Goal: Entertainment & Leisure: Consume media (video, audio)

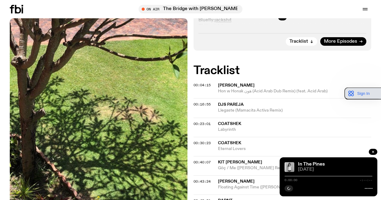
scroll to position [148, 0]
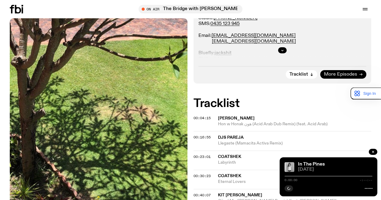
click at [357, 73] on link "More Episodes" at bounding box center [343, 74] width 46 height 9
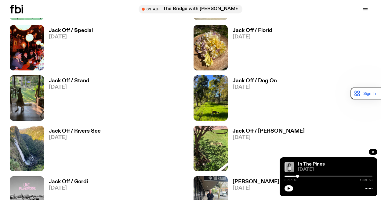
scroll to position [423, 0]
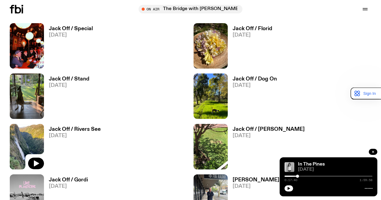
click at [32, 130] on img at bounding box center [27, 146] width 34 height 45
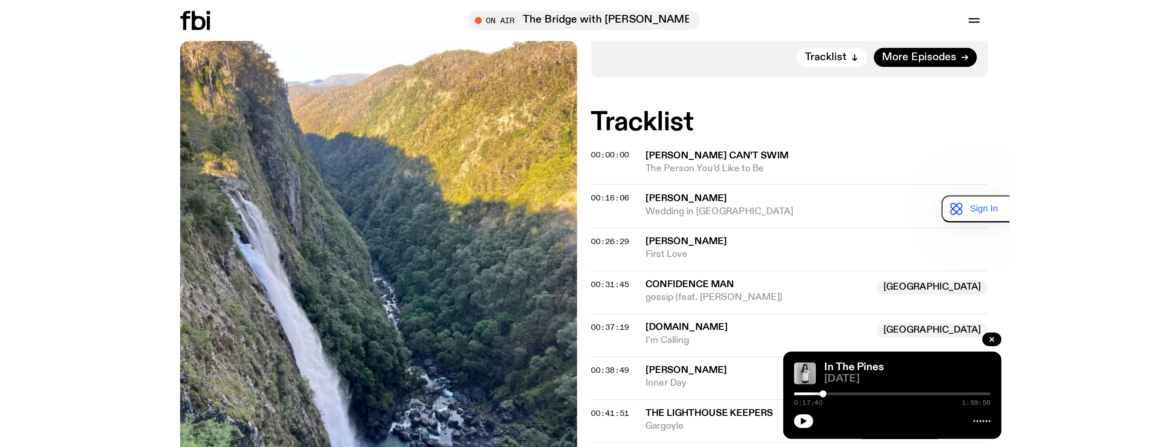
scroll to position [302, 0]
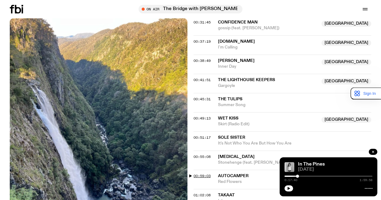
click at [203, 174] on span "00:59:03" at bounding box center [202, 176] width 17 height 5
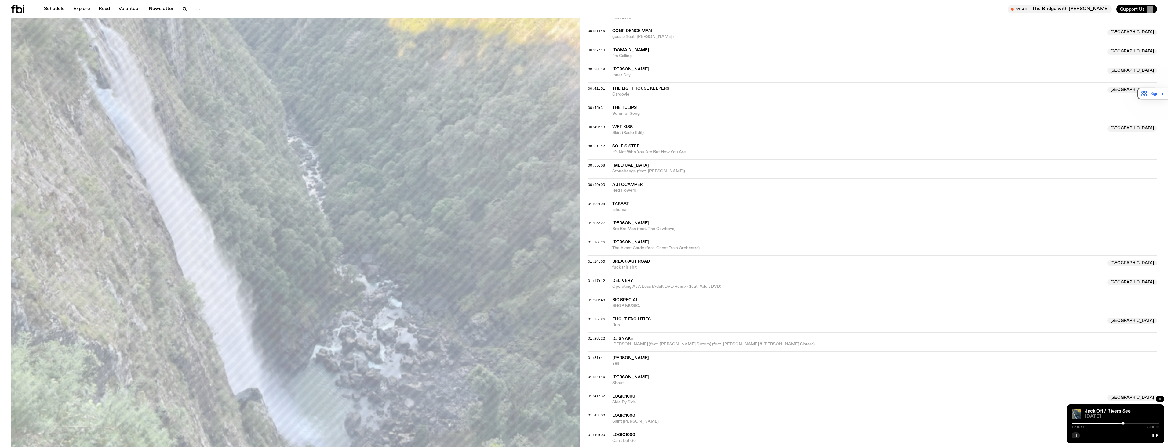
click at [381, 200] on icon "button" at bounding box center [1076, 436] width 4 height 4
